Goal: Navigation & Orientation: Find specific page/section

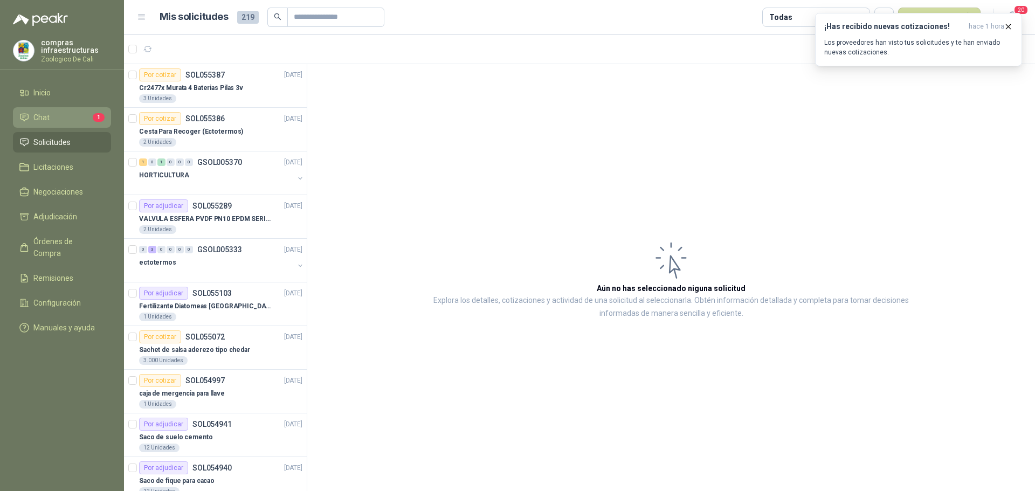
drag, startPoint x: 0, startPoint y: 0, endPoint x: 87, endPoint y: 119, distance: 147.7
click at [87, 119] on li "Chat 1" at bounding box center [61, 118] width 85 height 12
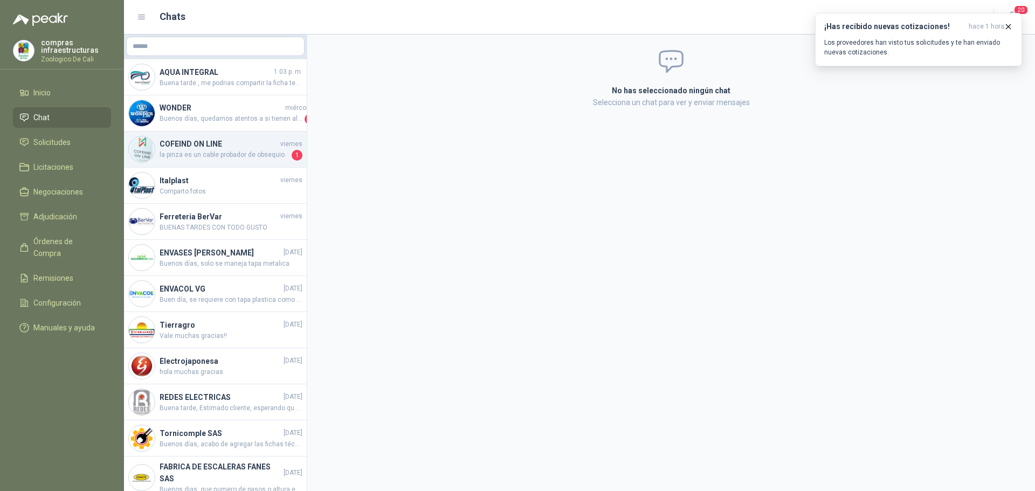
click at [197, 158] on span "la pinza es un cable probador de obsequio" at bounding box center [225, 155] width 130 height 11
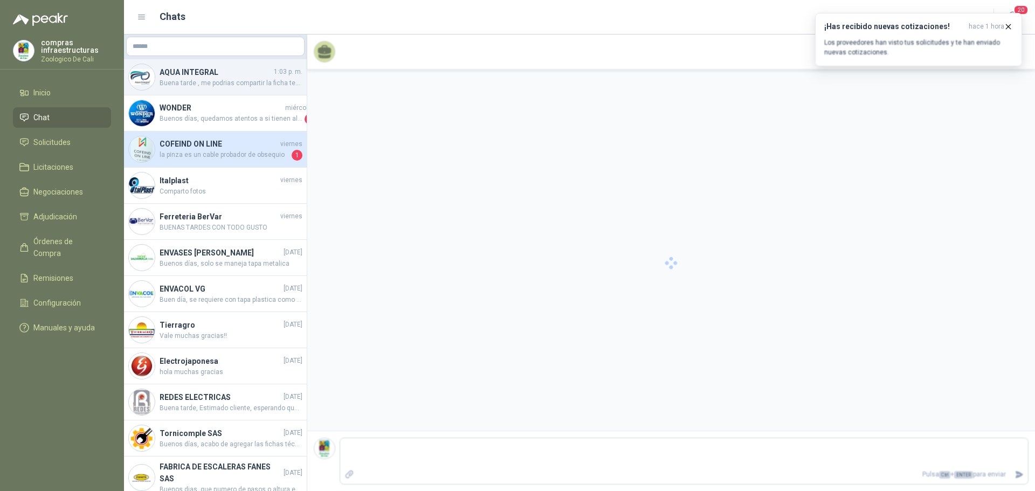
scroll to position [2082, 0]
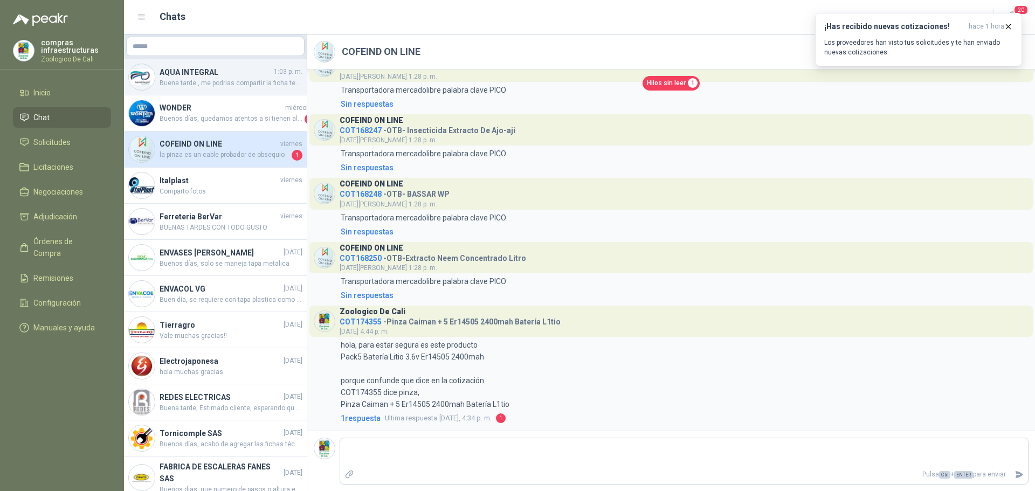
click at [236, 94] on div "AQUA INTEGRAL 1:03 p. m. Buena tarde , me podrias compartir la ficha tecnica" at bounding box center [215, 77] width 183 height 36
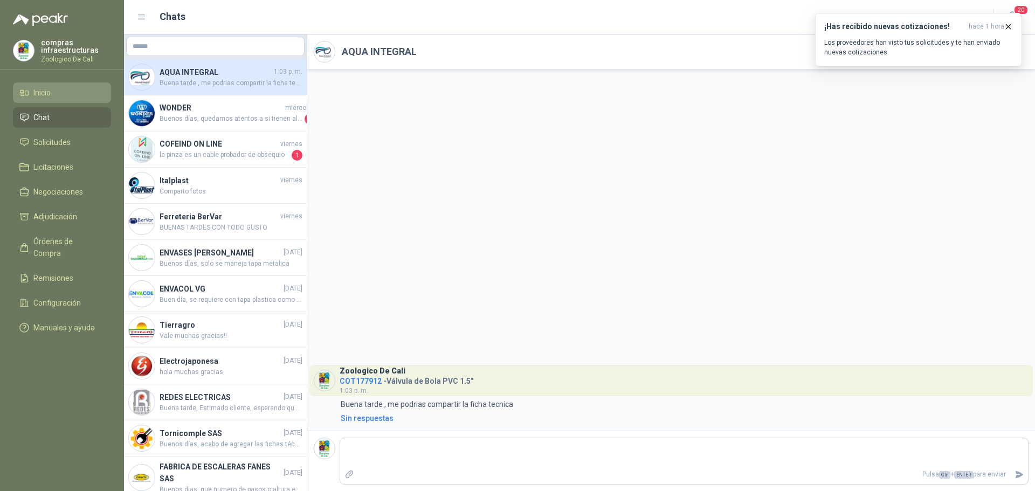
click at [58, 93] on li "Inicio" at bounding box center [61, 93] width 85 height 12
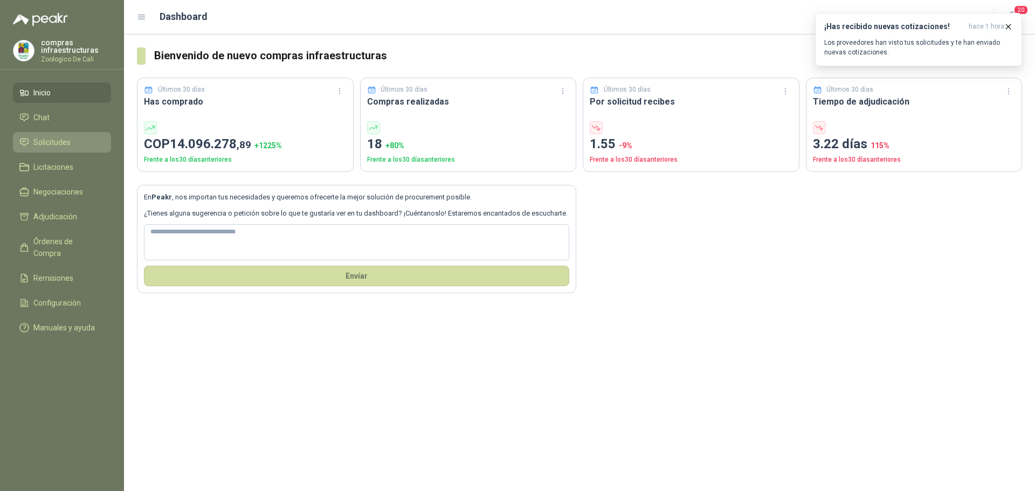
click at [58, 144] on span "Solicitudes" at bounding box center [51, 142] width 37 height 12
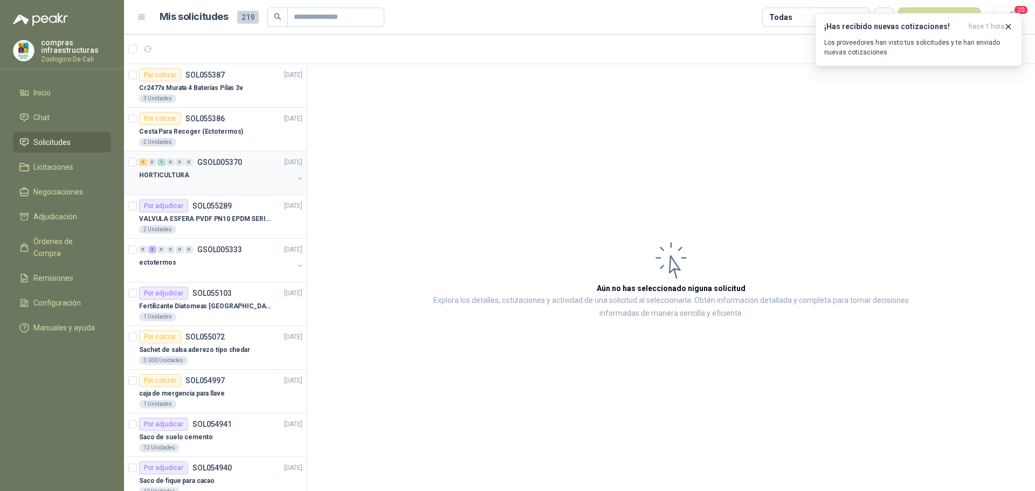
click at [210, 182] on div at bounding box center [216, 186] width 155 height 9
